Goal: Communication & Community: Connect with others

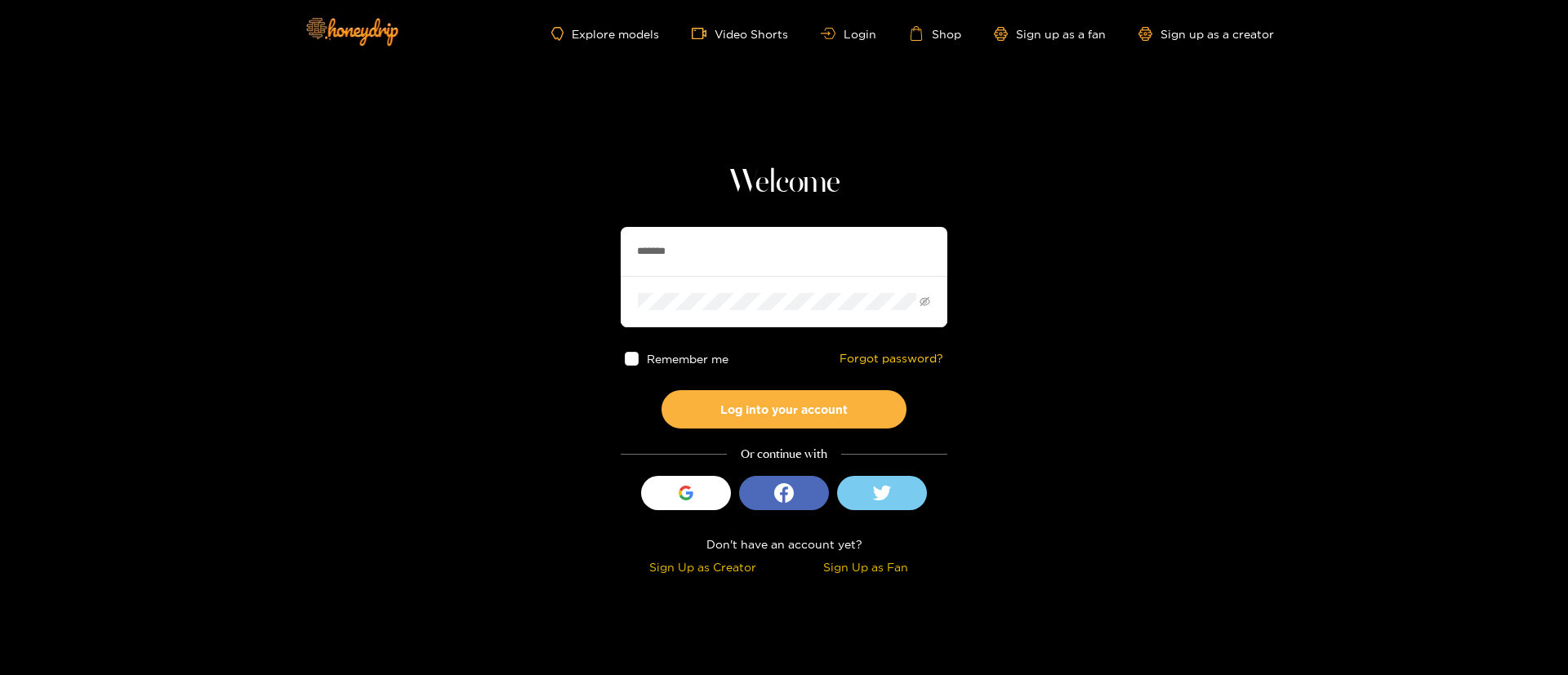
click at [727, 262] on input "*******" at bounding box center [784, 251] width 326 height 49
paste input "*"
type input "********"
click at [790, 397] on button "Log into your account" at bounding box center [784, 409] width 245 height 38
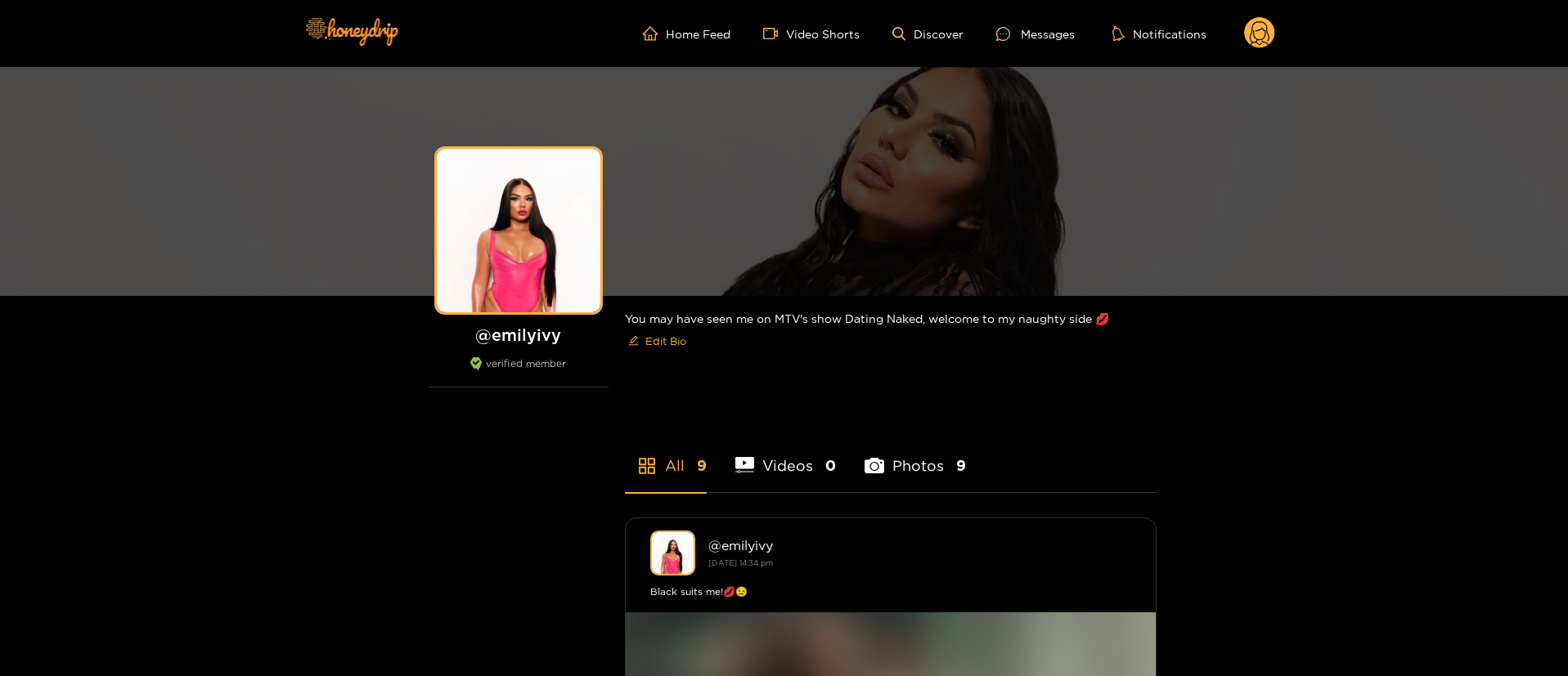
click at [1052, 54] on div "Home Feed Video Shorts Discover Messages Notifications 0 videos discover messag…" at bounding box center [784, 33] width 981 height 67
click at [1015, 42] on div "Messages" at bounding box center [1035, 33] width 79 height 19
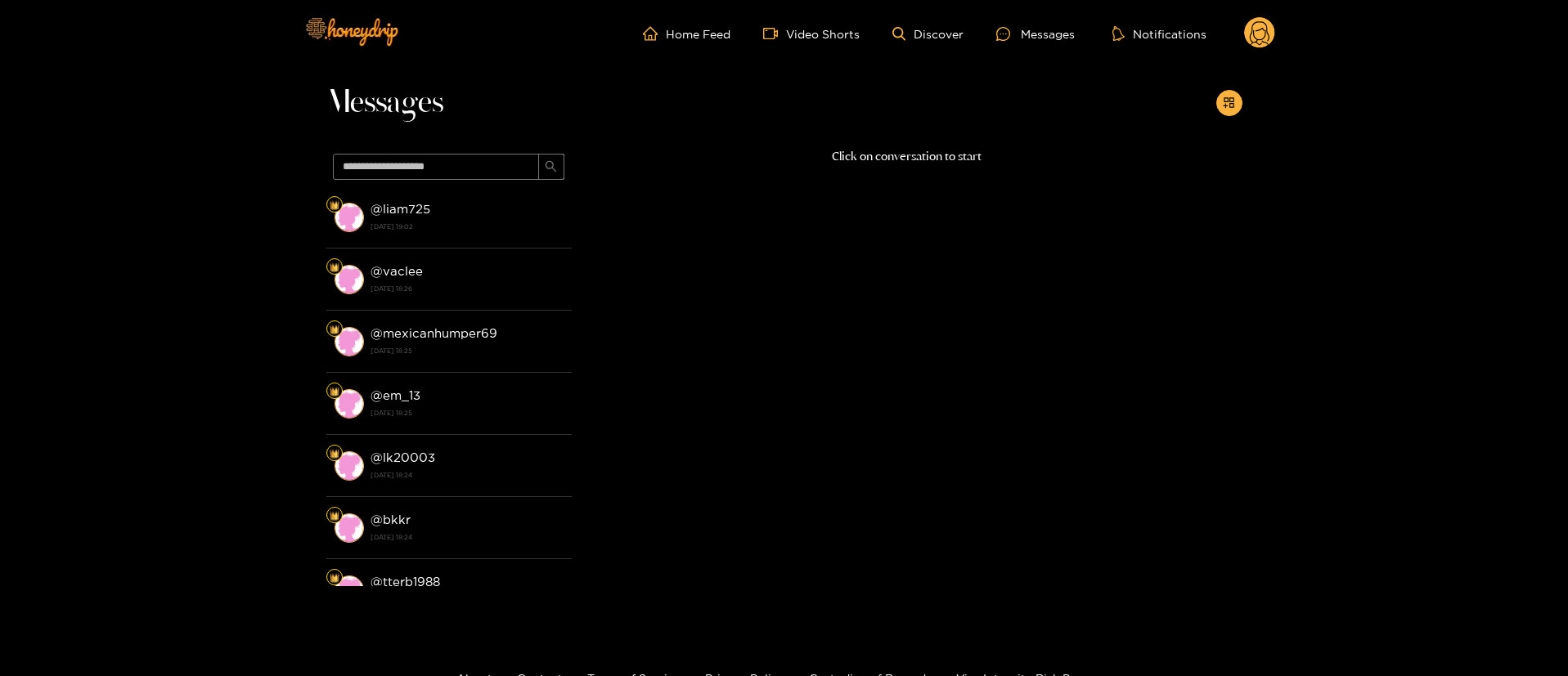
click at [1275, 34] on header "Home Feed Video Shorts Discover Messages Notifications 0 videos discover messag…" at bounding box center [784, 33] width 1568 height 67
click at [1264, 40] on circle at bounding box center [1259, 33] width 31 height 31
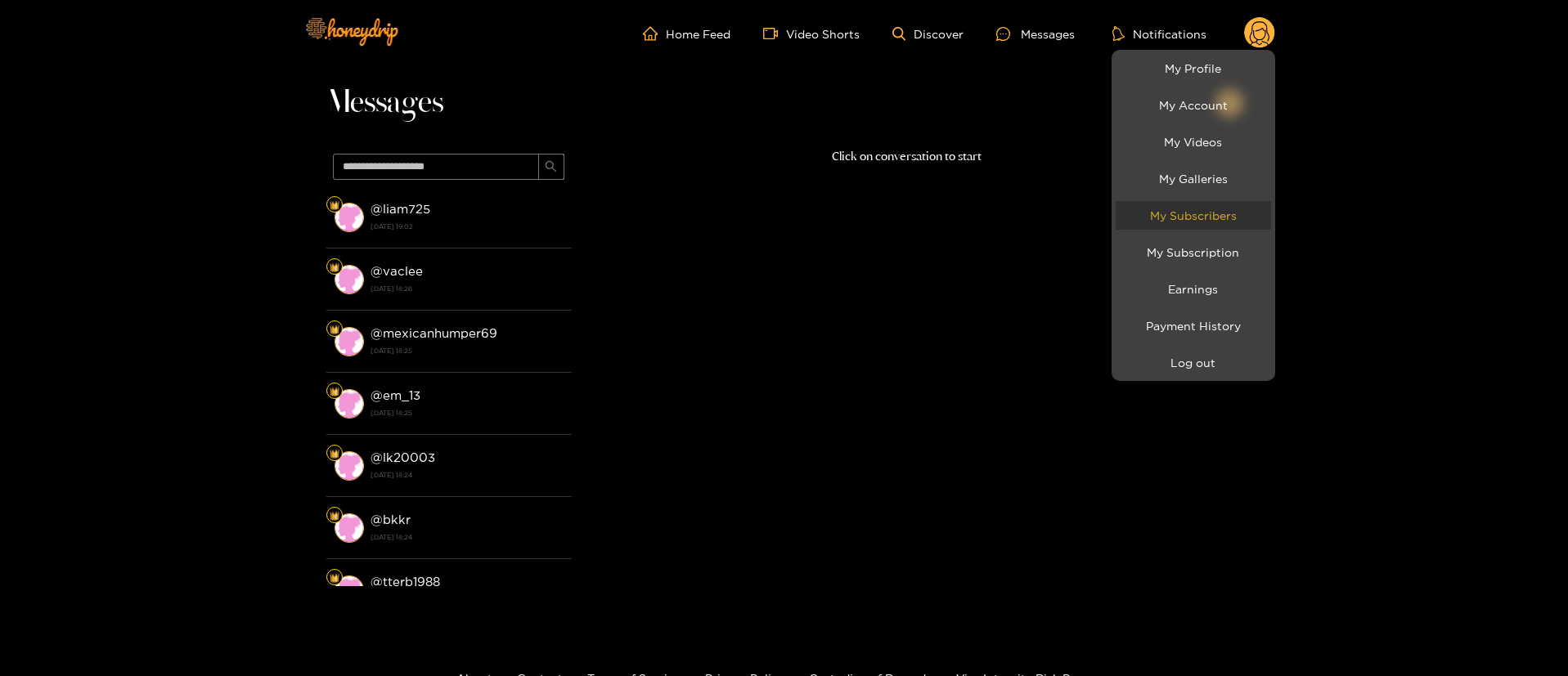
click at [1221, 224] on link "My Subscribers" at bounding box center [1193, 215] width 156 height 29
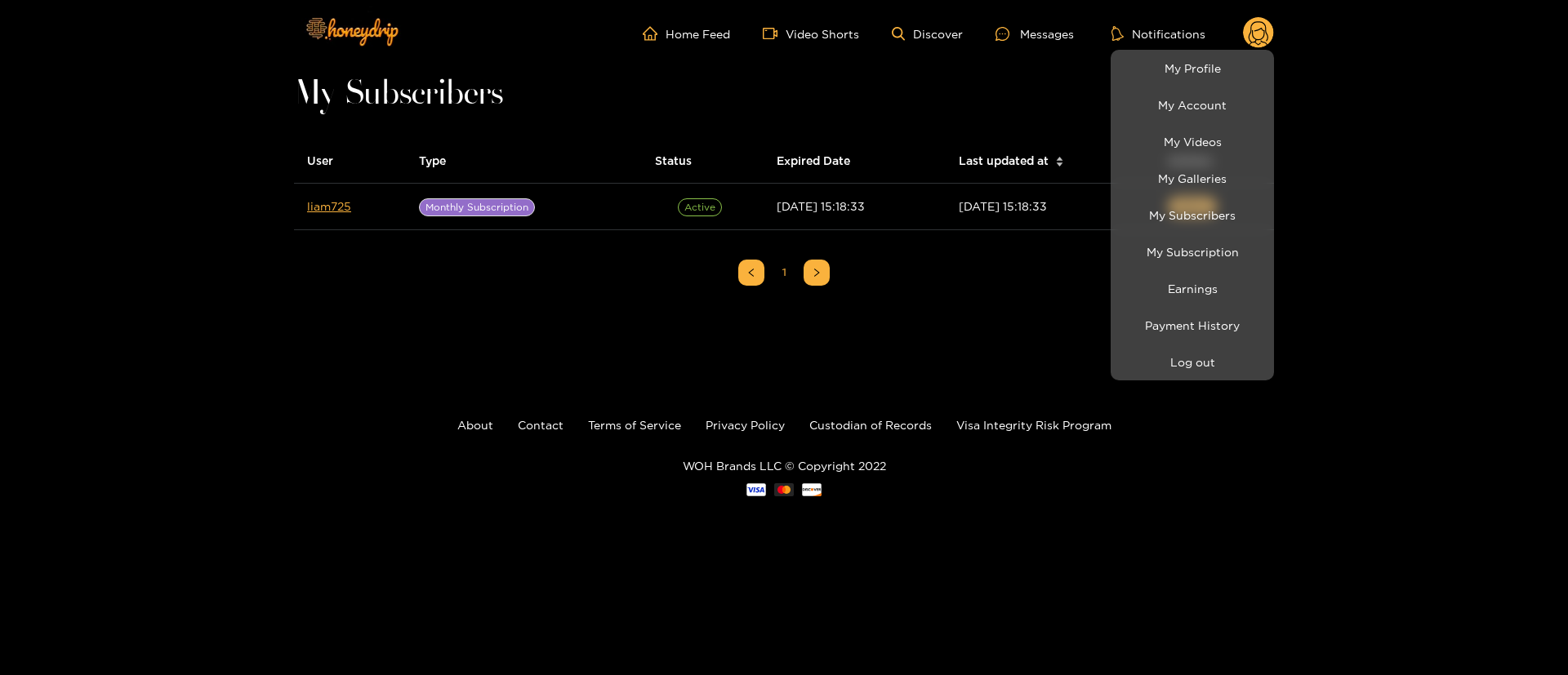
click at [315, 207] on div at bounding box center [784, 337] width 1568 height 675
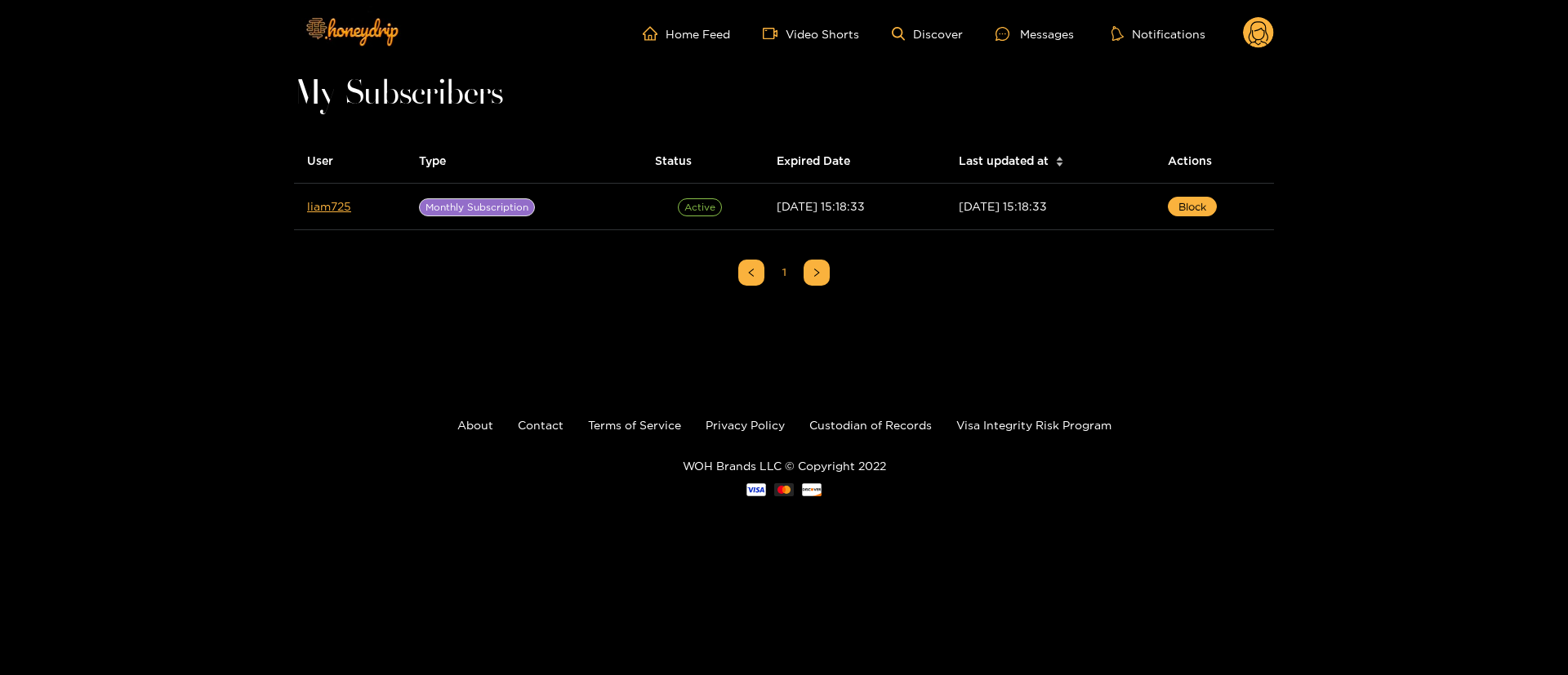
click at [315, 207] on link "liam725" at bounding box center [329, 206] width 44 height 13
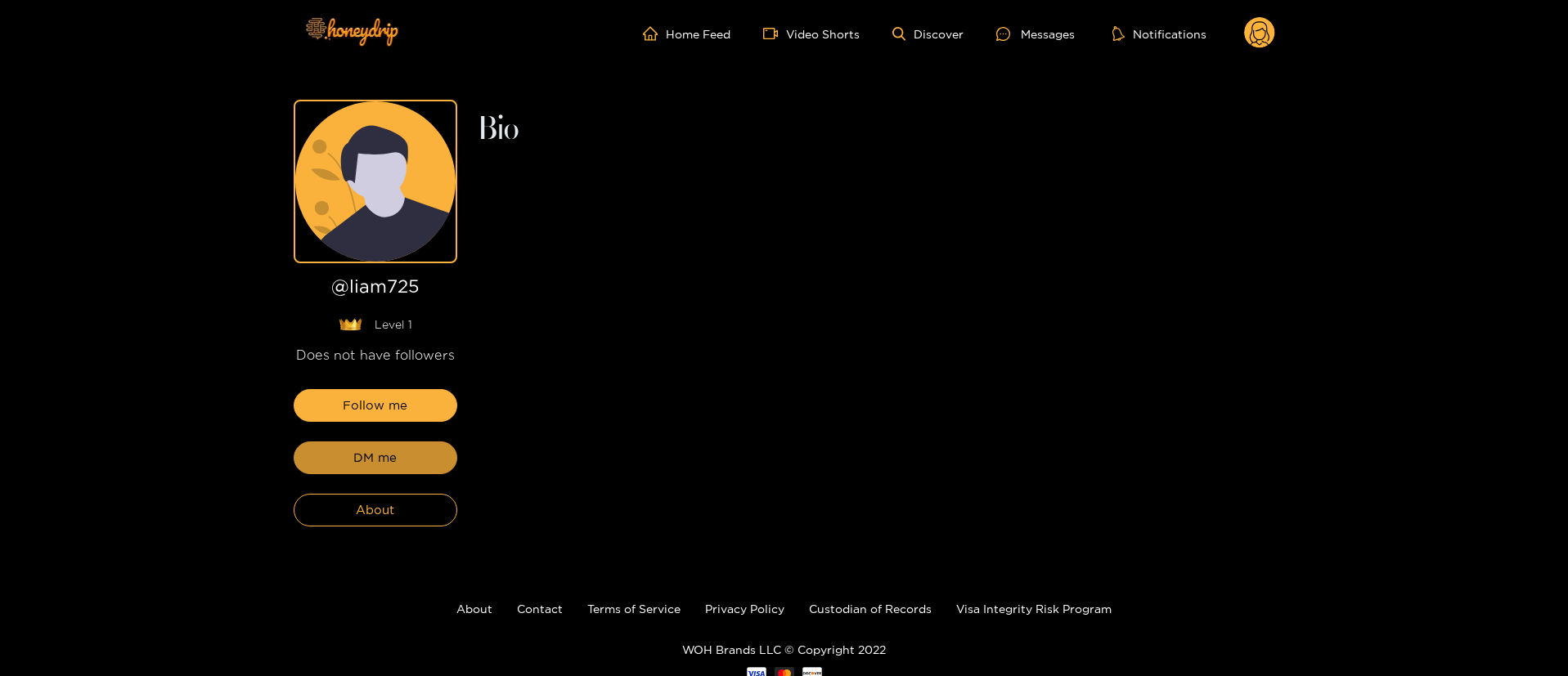
click at [399, 460] on button "DM me" at bounding box center [375, 458] width 164 height 33
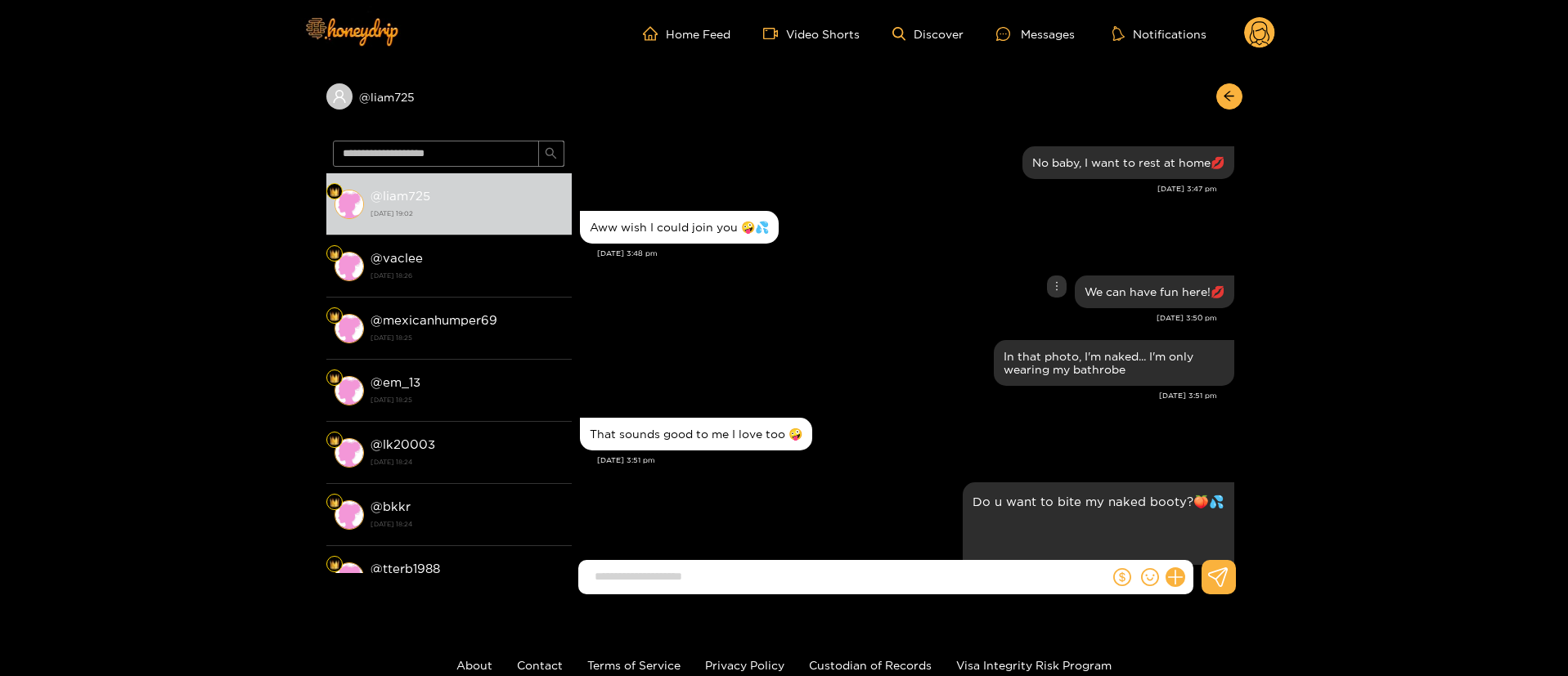
scroll to position [1420, 0]
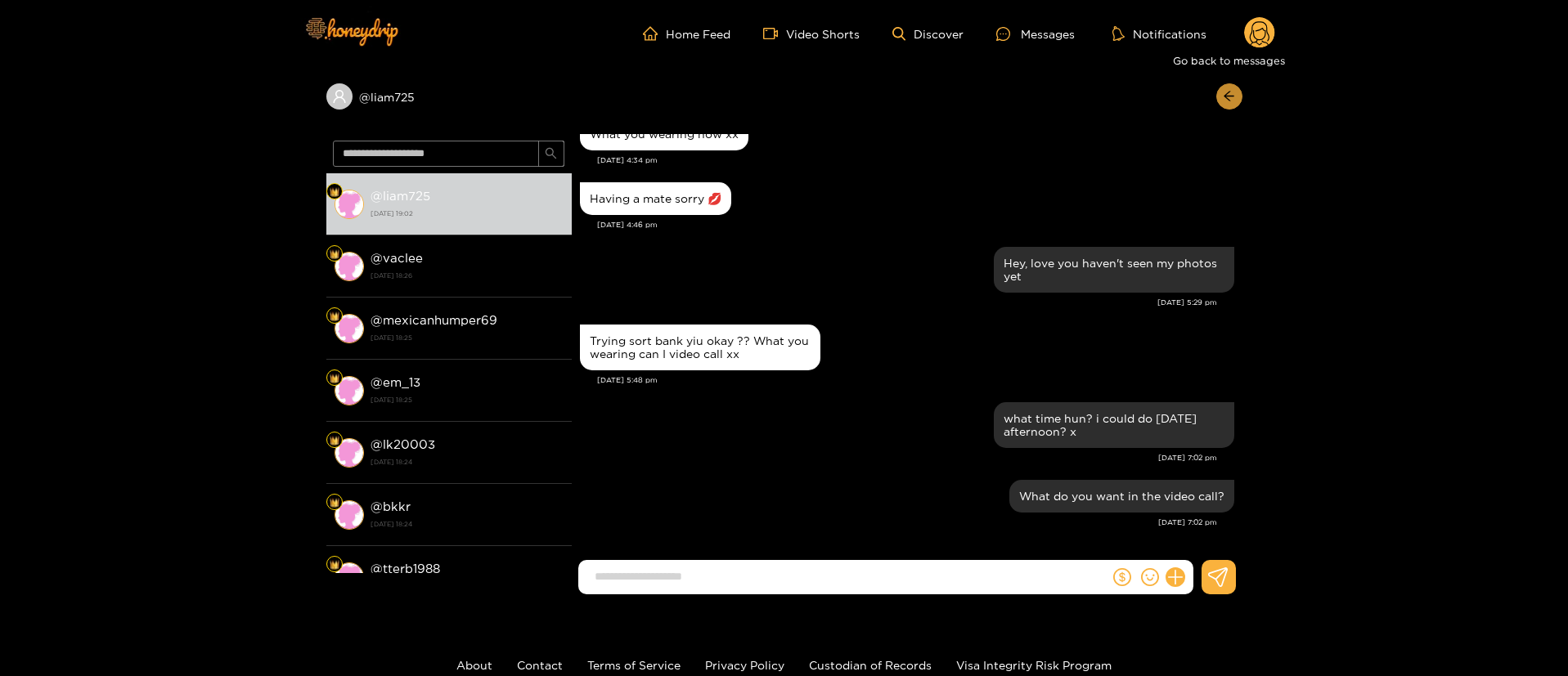
click at [1227, 94] on icon "arrow-left" at bounding box center [1229, 96] width 10 height 10
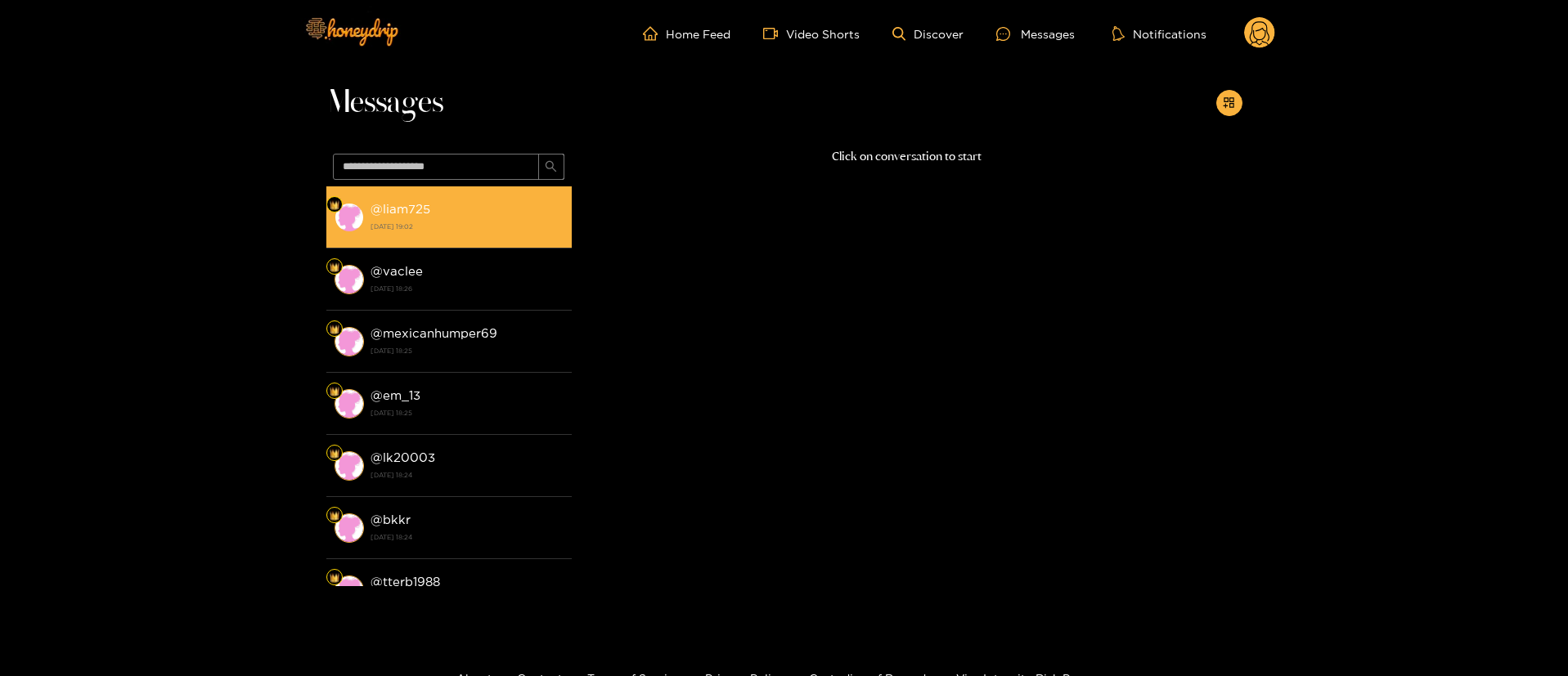
click at [503, 221] on strong "22 August 2025 19:02" at bounding box center [466, 226] width 193 height 14
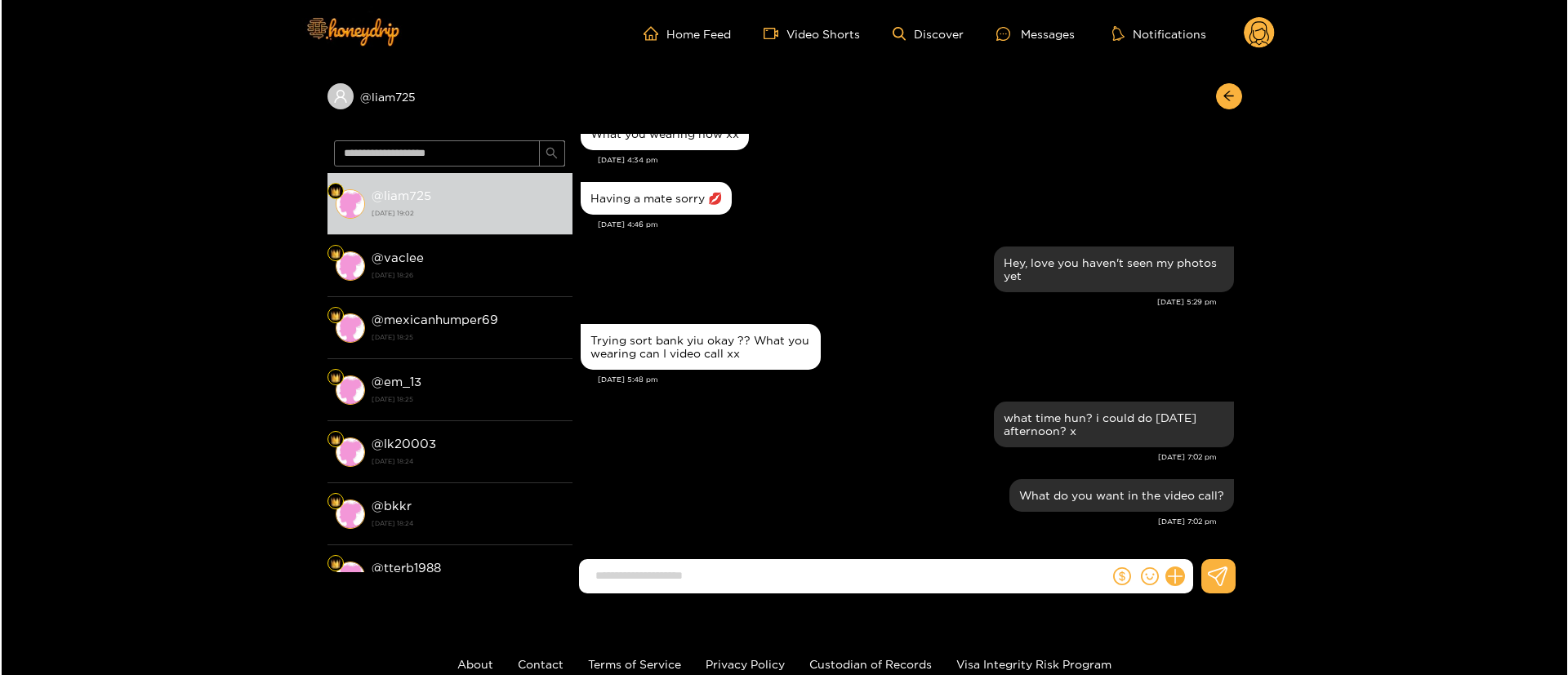
scroll to position [1418, 0]
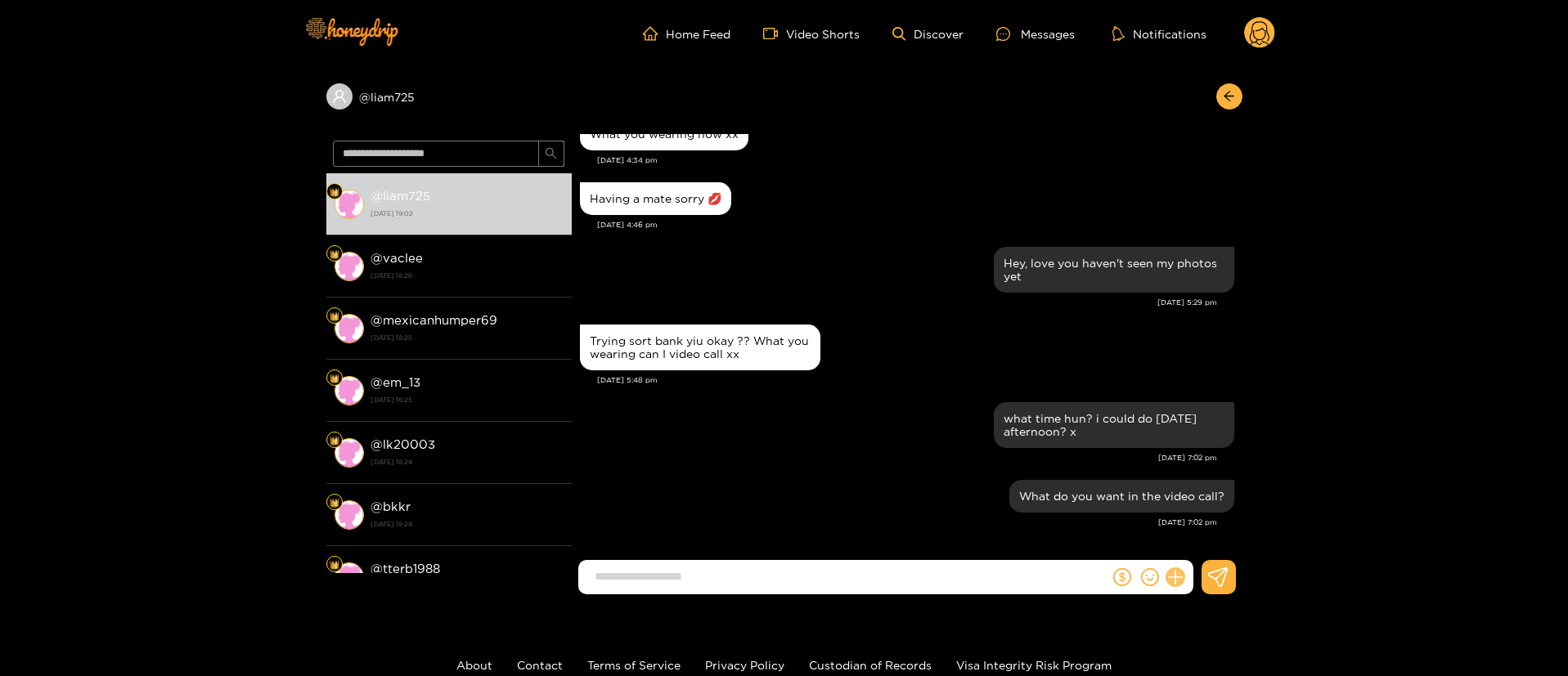
click at [1180, 577] on icon at bounding box center [1174, 576] width 15 height 15
click at [1211, 549] on button at bounding box center [1205, 538] width 57 height 37
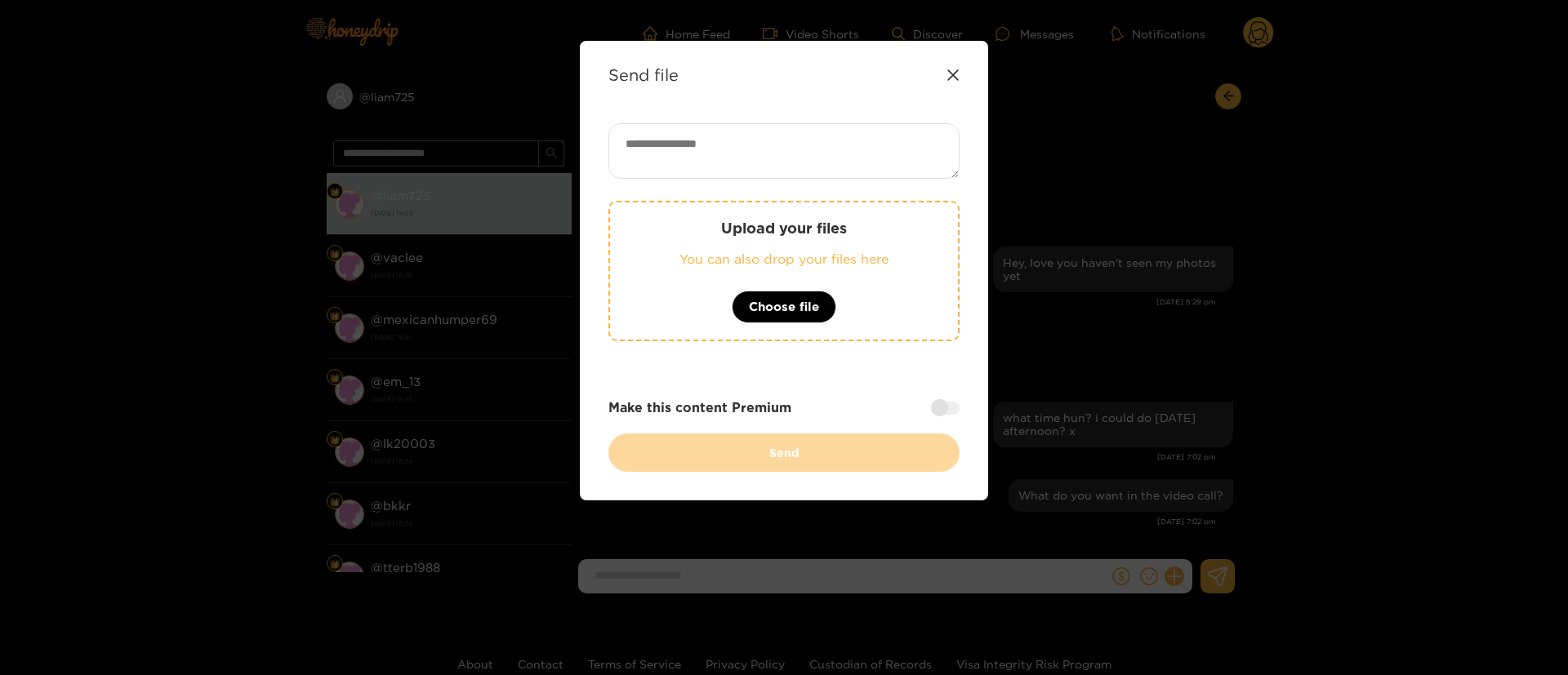
click at [958, 68] on div "Send file" at bounding box center [784, 74] width 351 height 19
click at [953, 74] on icon at bounding box center [953, 75] width 11 height 11
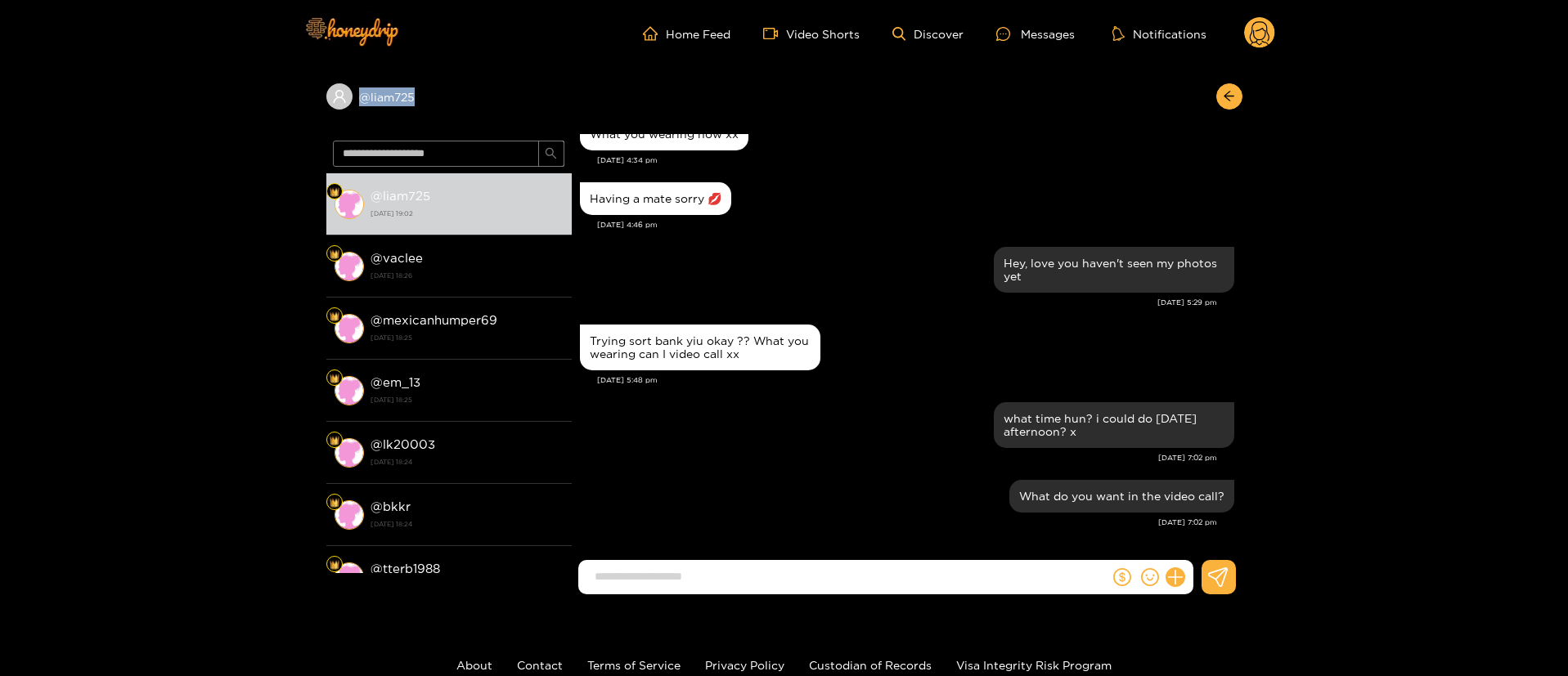
copy div "@ liam725"
drag, startPoint x: 386, startPoint y: 112, endPoint x: 333, endPoint y: 119, distance: 53.5
click at [333, 119] on div "@ liam725" at bounding box center [784, 100] width 916 height 67
click at [1181, 576] on icon at bounding box center [1174, 577] width 19 height 19
click at [1207, 543] on icon at bounding box center [1206, 538] width 16 height 16
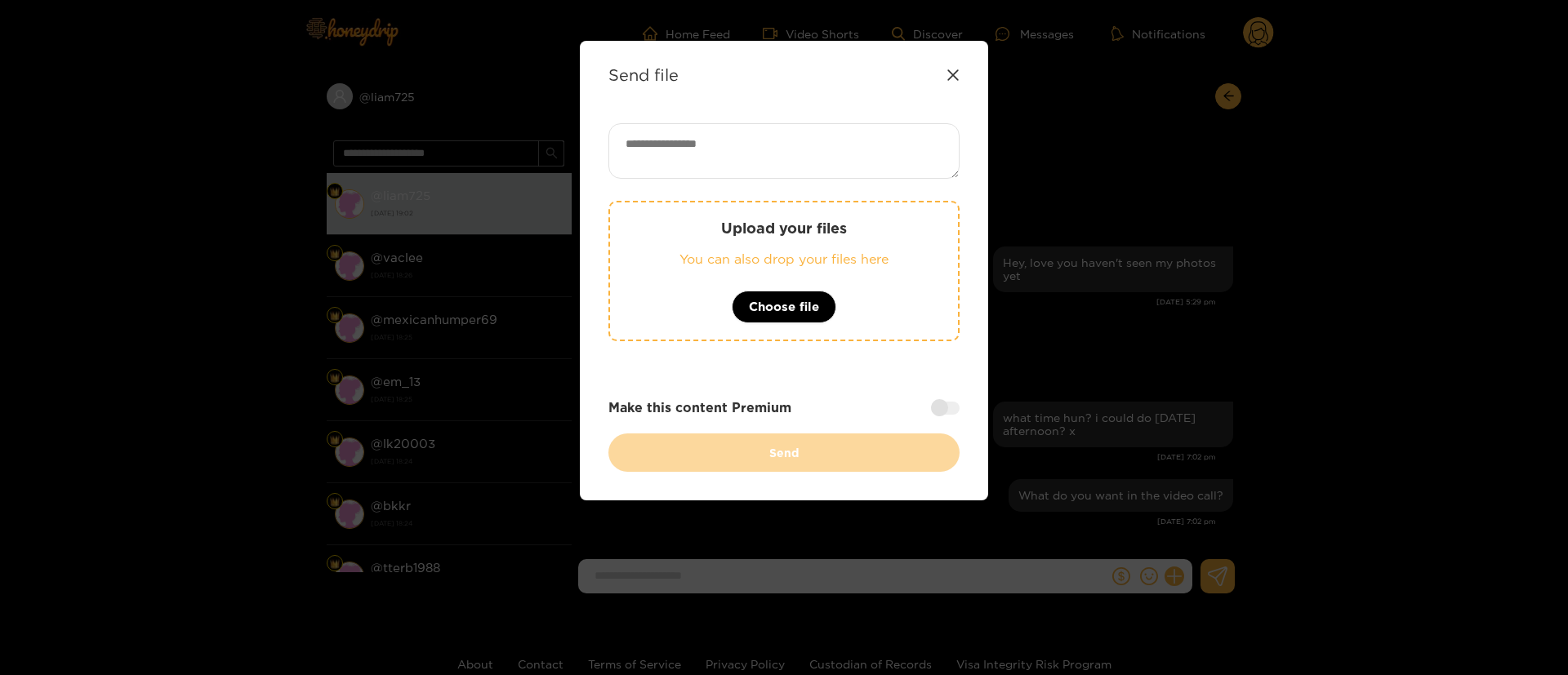
click at [865, 173] on textarea at bounding box center [784, 150] width 351 height 55
paste textarea "**********"
click at [739, 159] on textarea "**********" at bounding box center [784, 150] width 351 height 55
paste textarea "******"
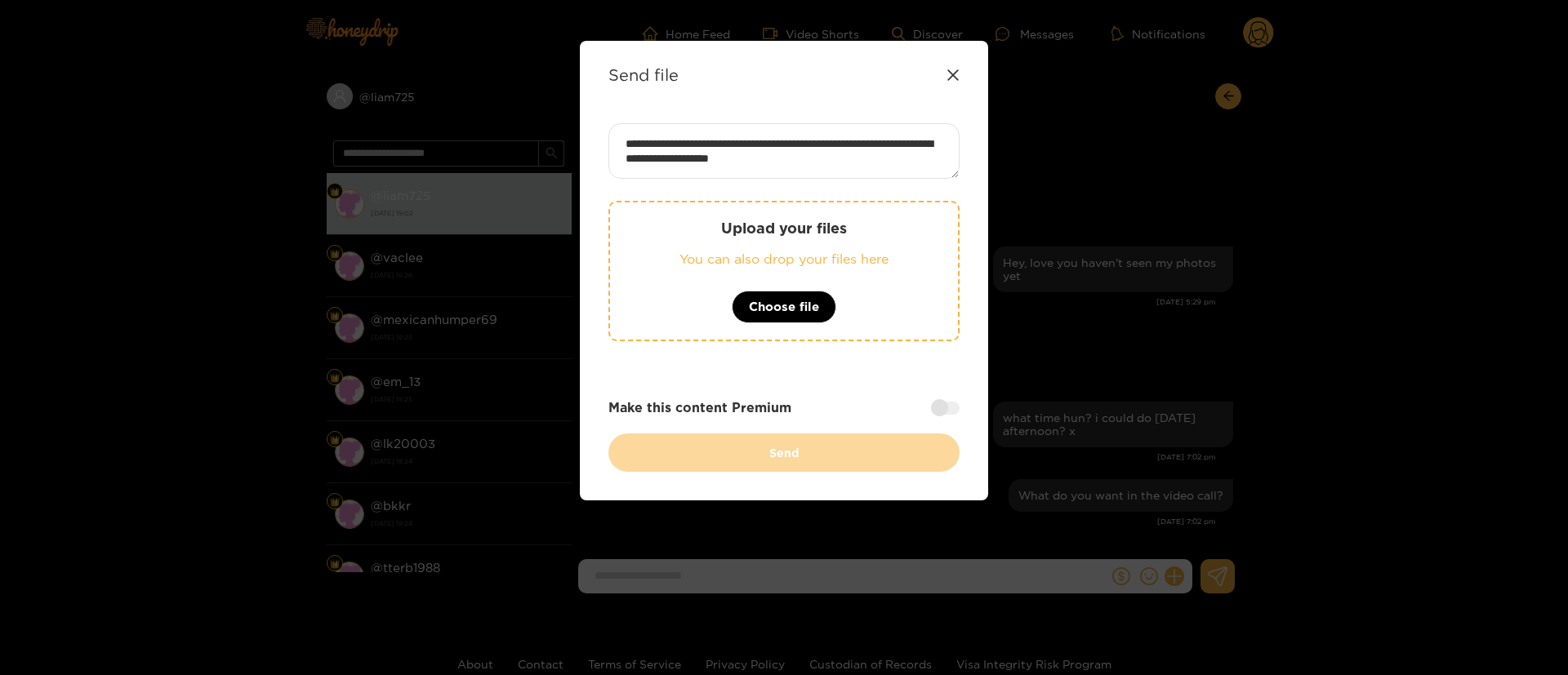
click at [930, 169] on textarea "**********" at bounding box center [784, 150] width 351 height 55
paste textarea "*******"
type textarea "**********"
click at [940, 407] on div at bounding box center [945, 408] width 29 height 13
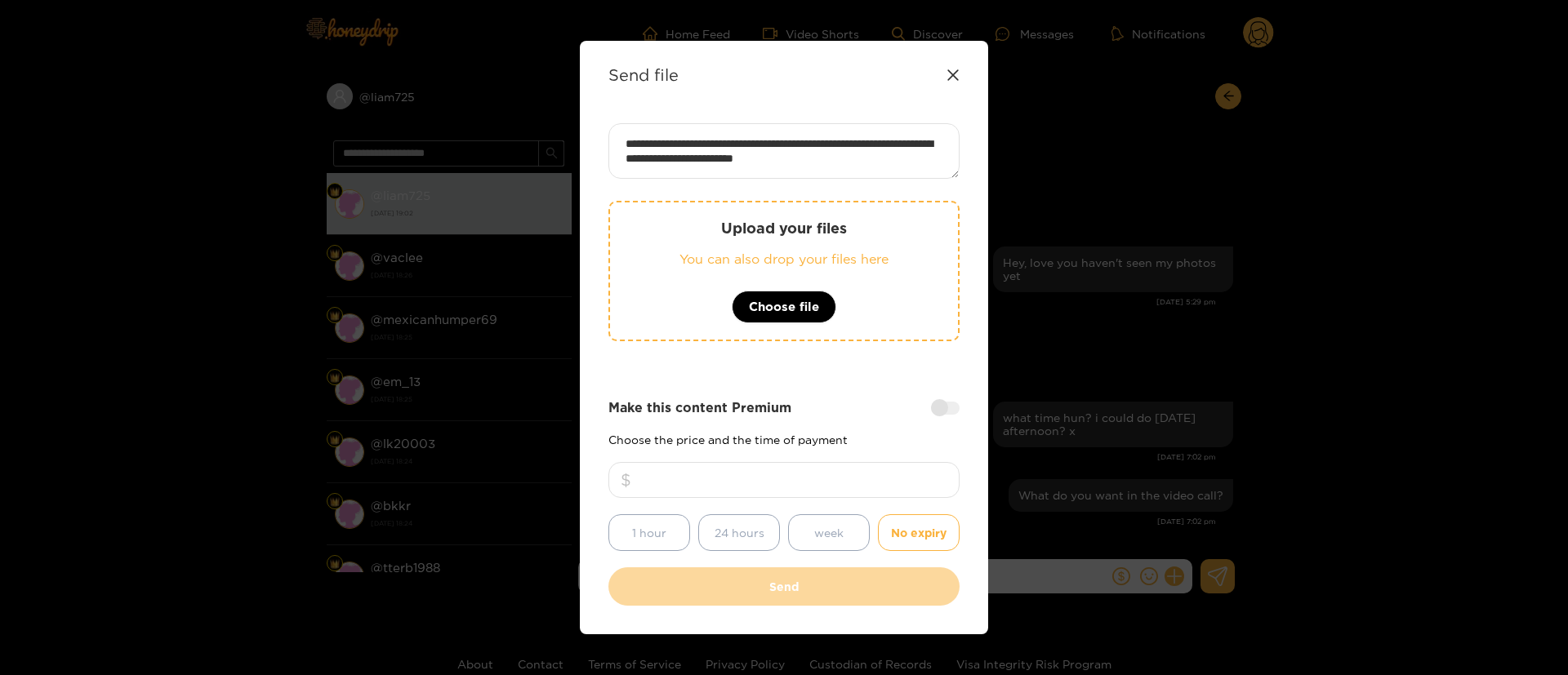
click at [889, 484] on input "number" at bounding box center [784, 480] width 351 height 36
type input "***"
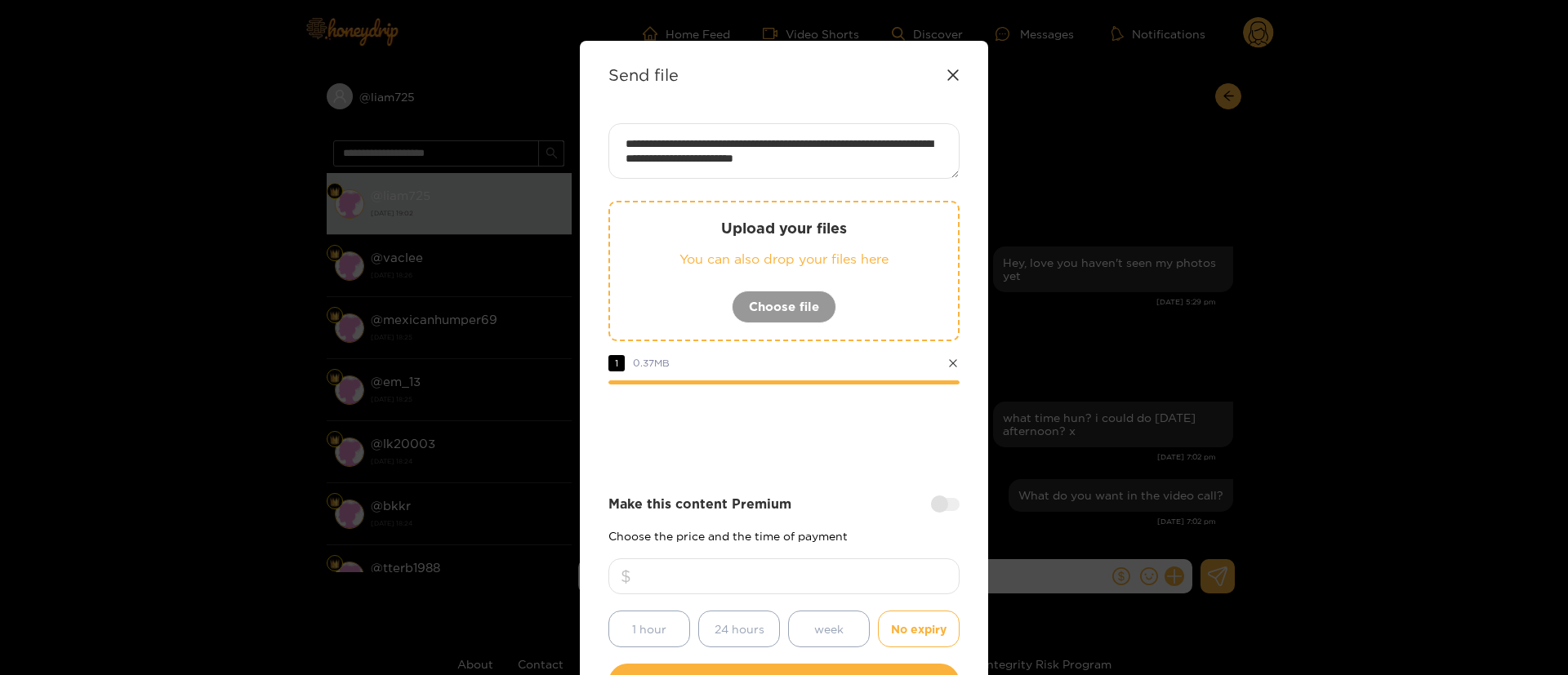
click at [793, 455] on div at bounding box center [784, 429] width 351 height 65
click at [792, 419] on div at bounding box center [784, 429] width 351 height 65
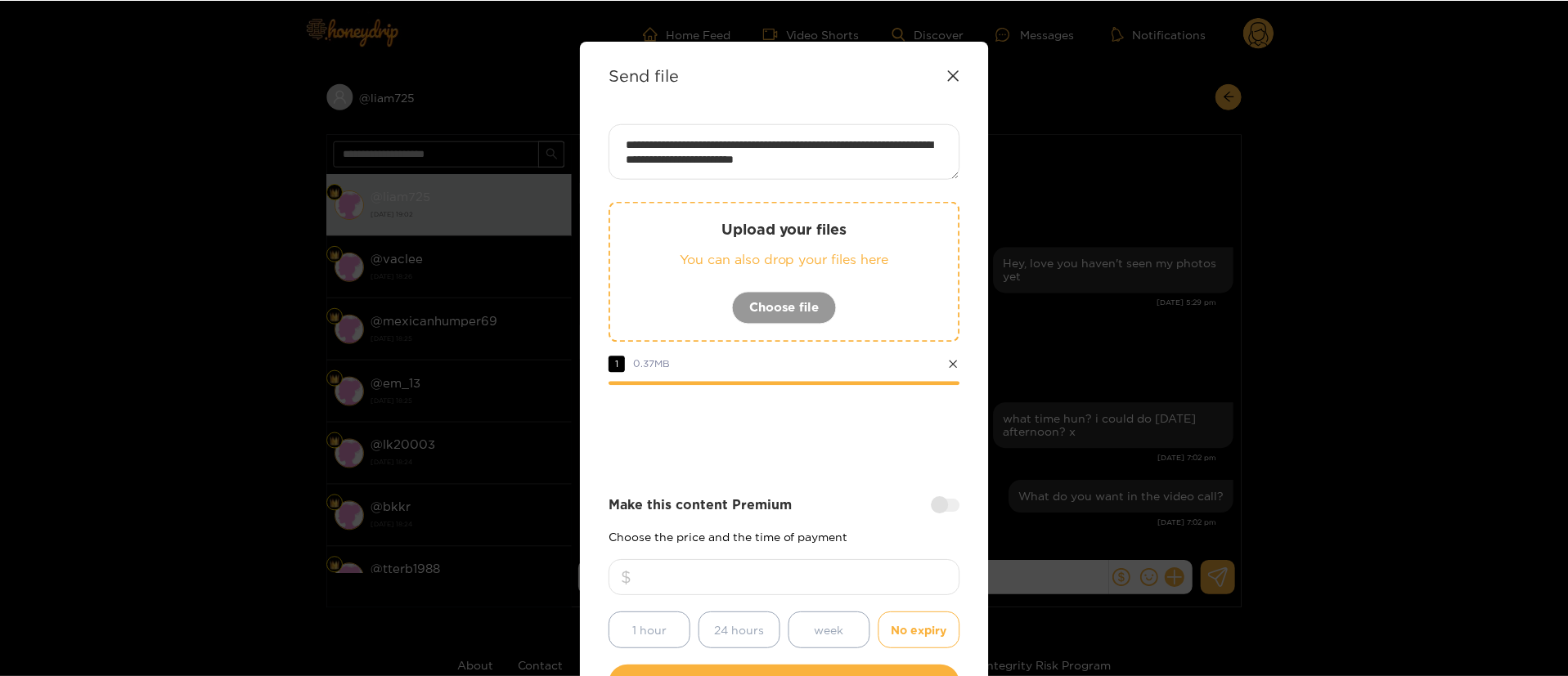
scroll to position [121, 0]
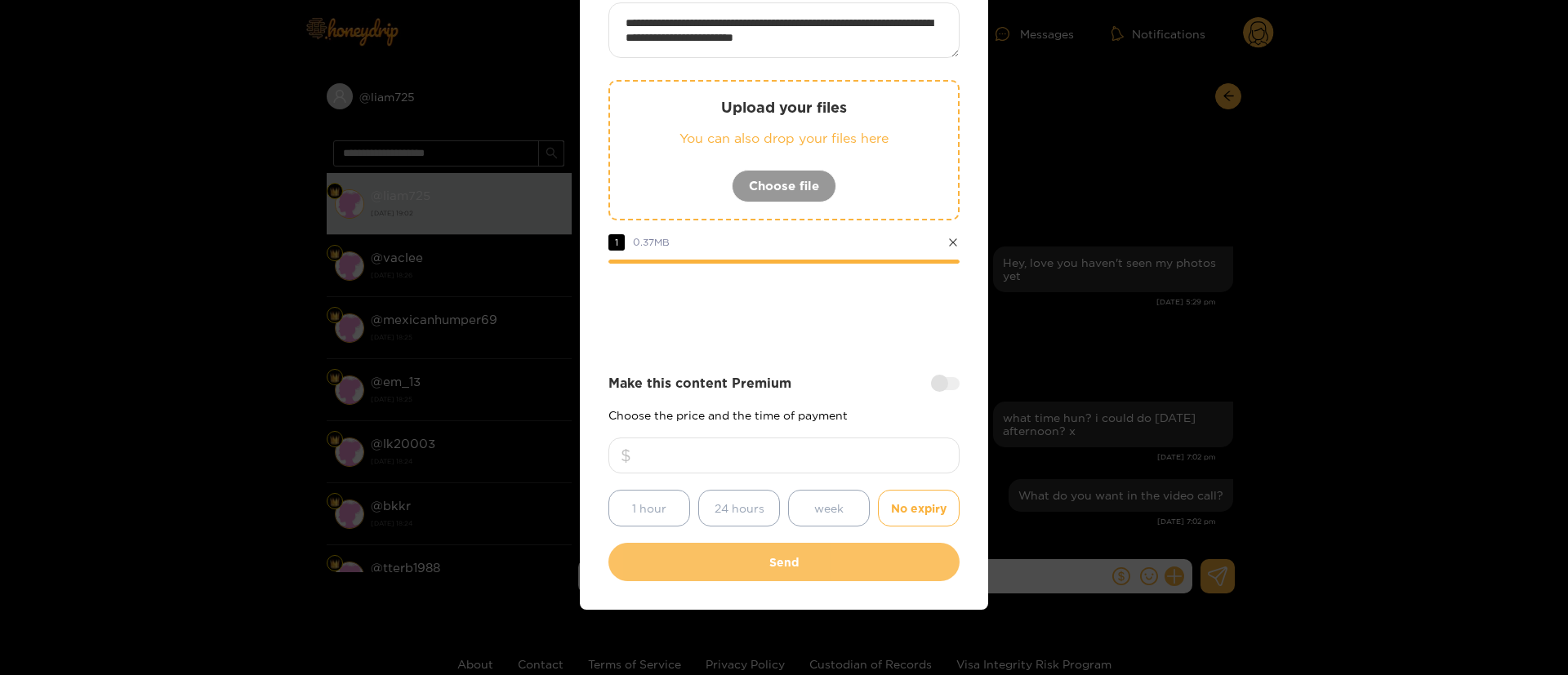
click at [817, 568] on button "Send" at bounding box center [784, 562] width 351 height 38
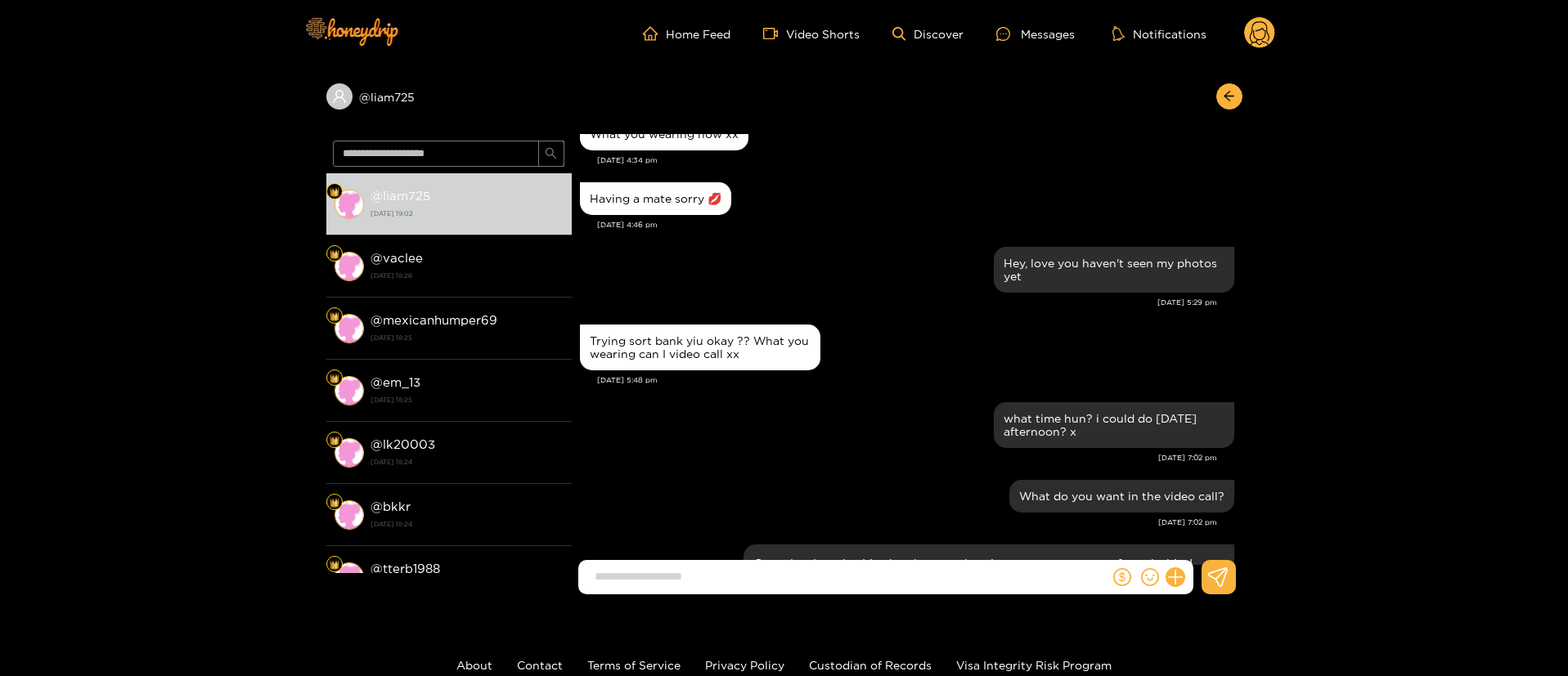
scroll to position [1589, 0]
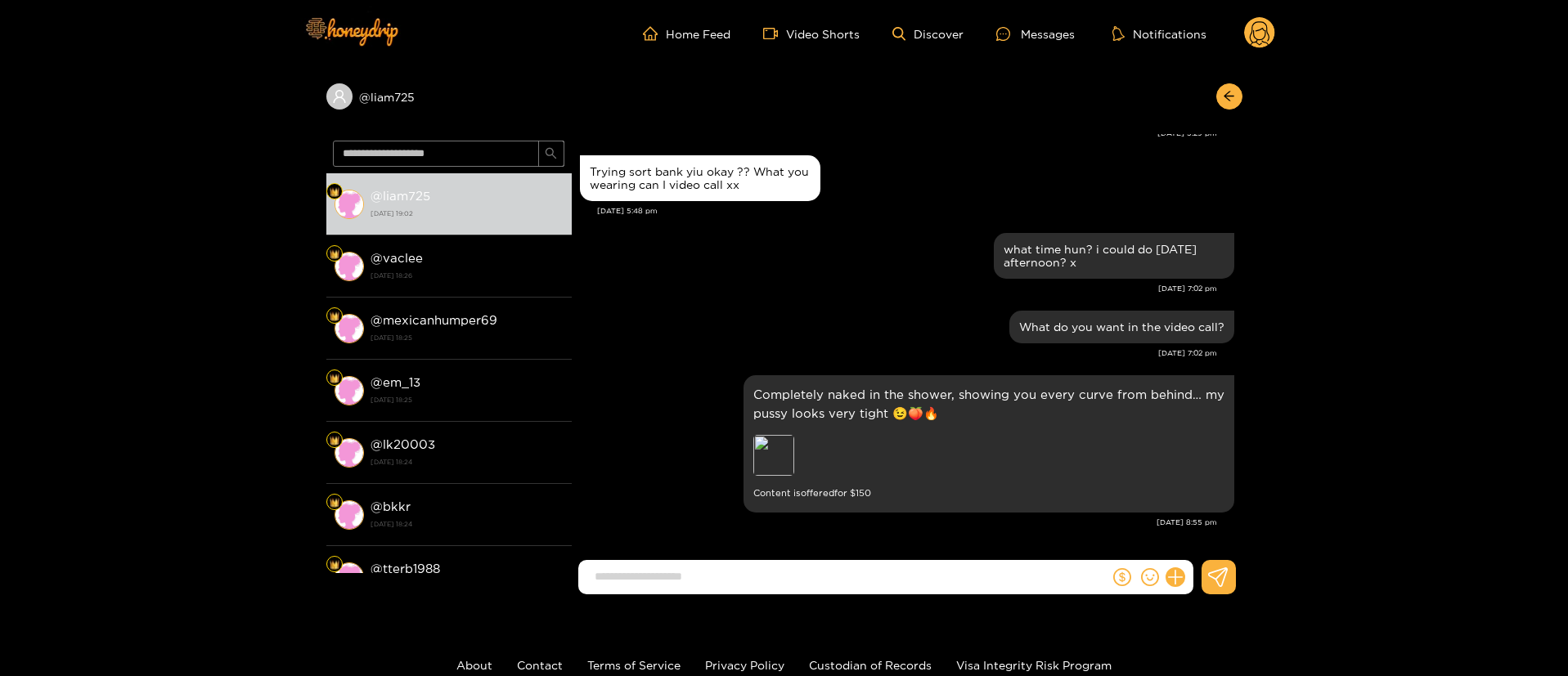
click at [1257, 18] on circle at bounding box center [1259, 33] width 31 height 31
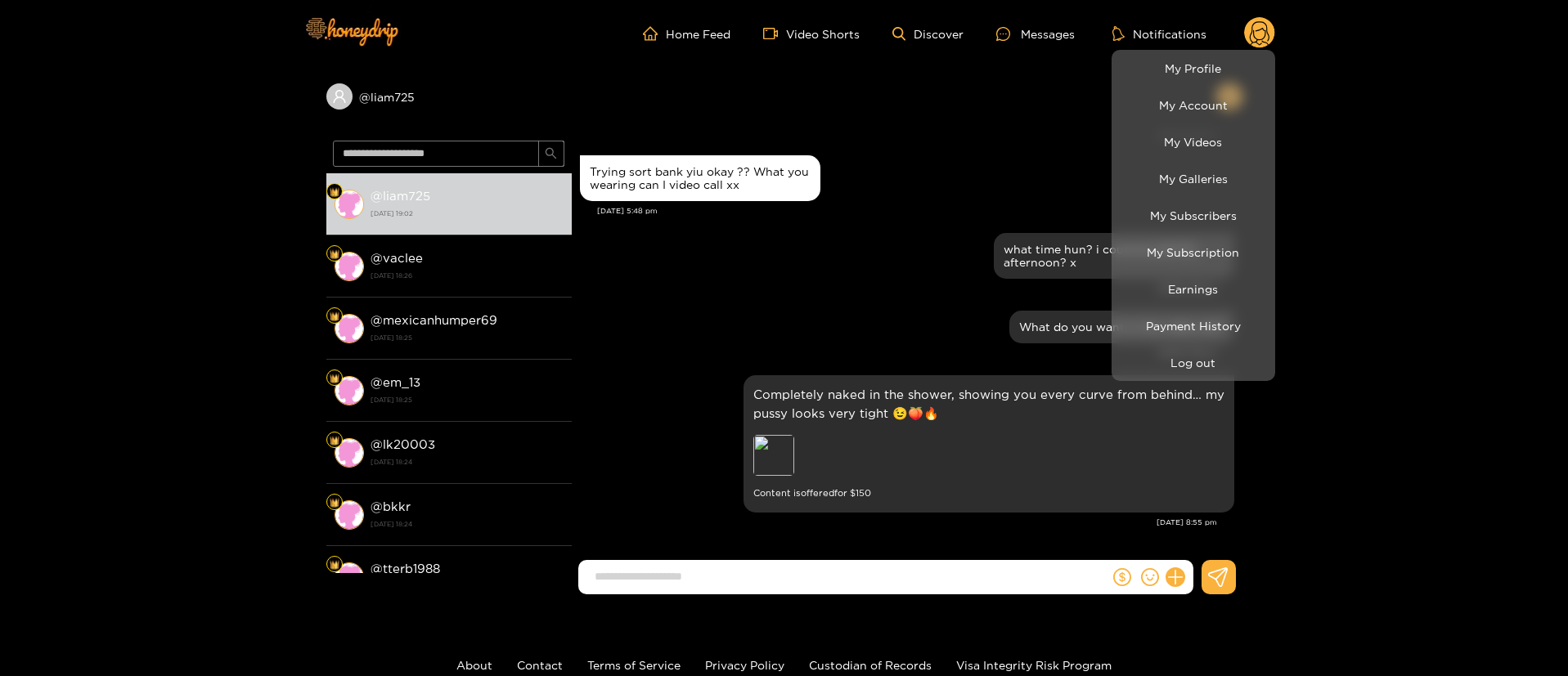
drag, startPoint x: 457, startPoint y: 97, endPoint x: 448, endPoint y: 109, distance: 15.0
click at [448, 109] on div at bounding box center [784, 338] width 1568 height 676
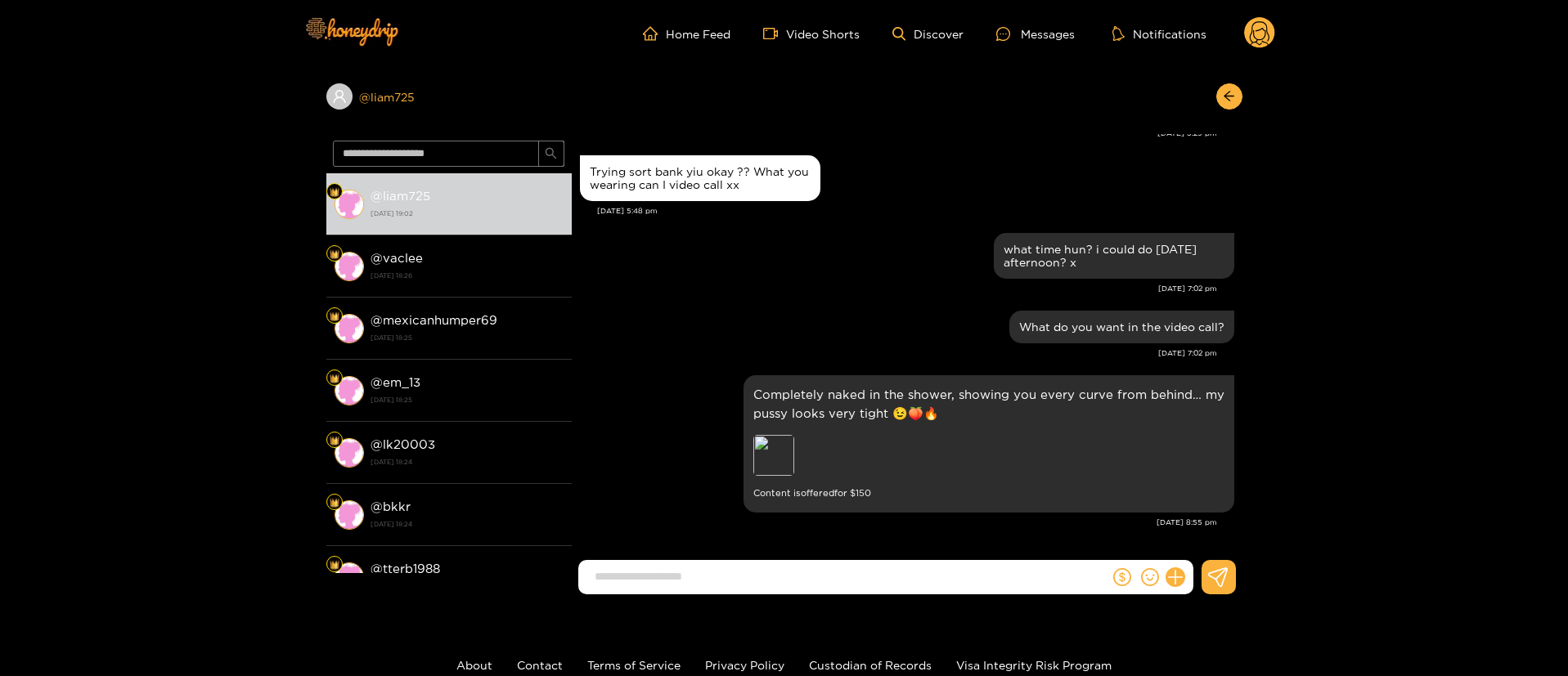
click at [570, 92] on div "@ liam725" at bounding box center [448, 96] width 245 height 26
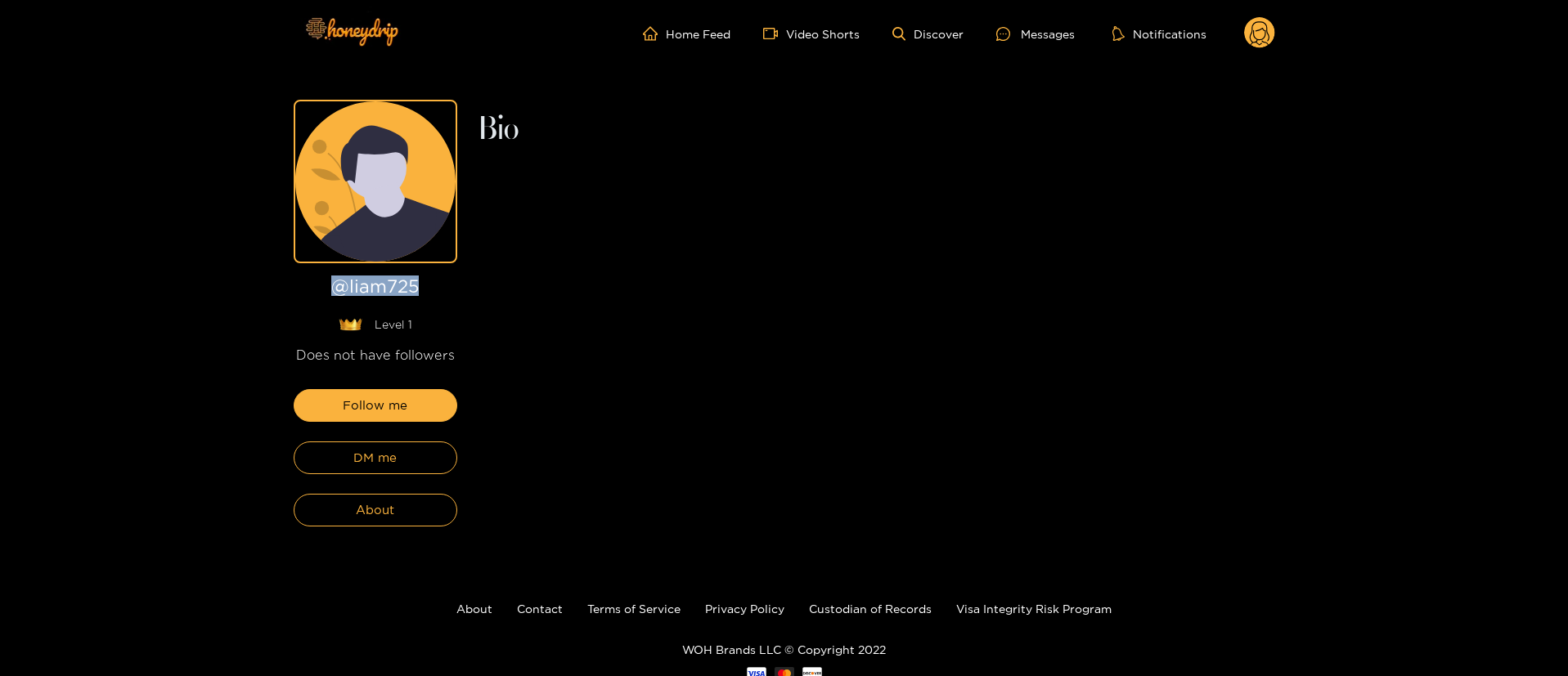
drag, startPoint x: 436, startPoint y: 286, endPoint x: 261, endPoint y: 289, distance: 175.0
click at [261, 289] on div "@ liam725 Level 1 Does not have followers Follow me DM me About Bio" at bounding box center [784, 309] width 1568 height 484
copy h1 "@ liam725"
click at [1274, 41] on icon at bounding box center [1259, 33] width 31 height 33
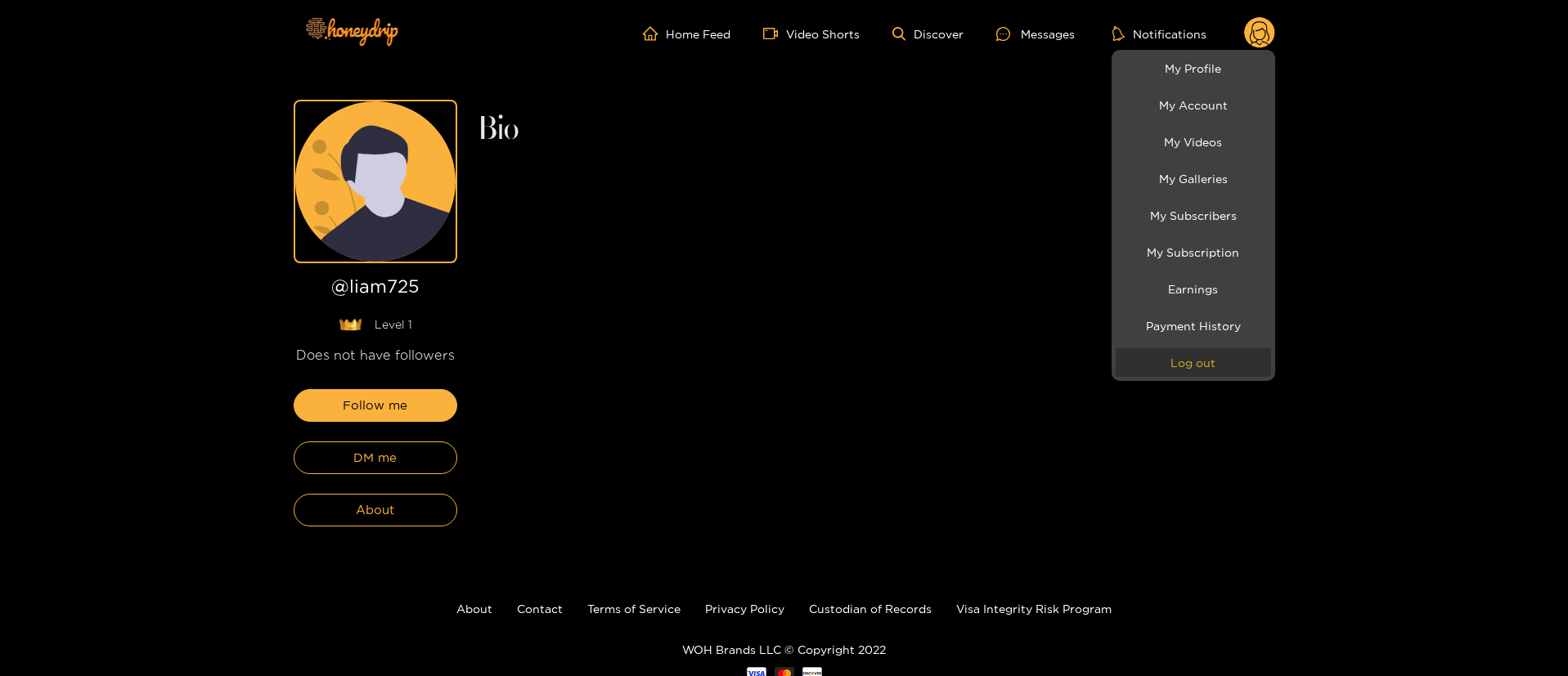
click at [1196, 366] on button "Log out" at bounding box center [1193, 363] width 156 height 29
